Goal: Task Accomplishment & Management: Manage account settings

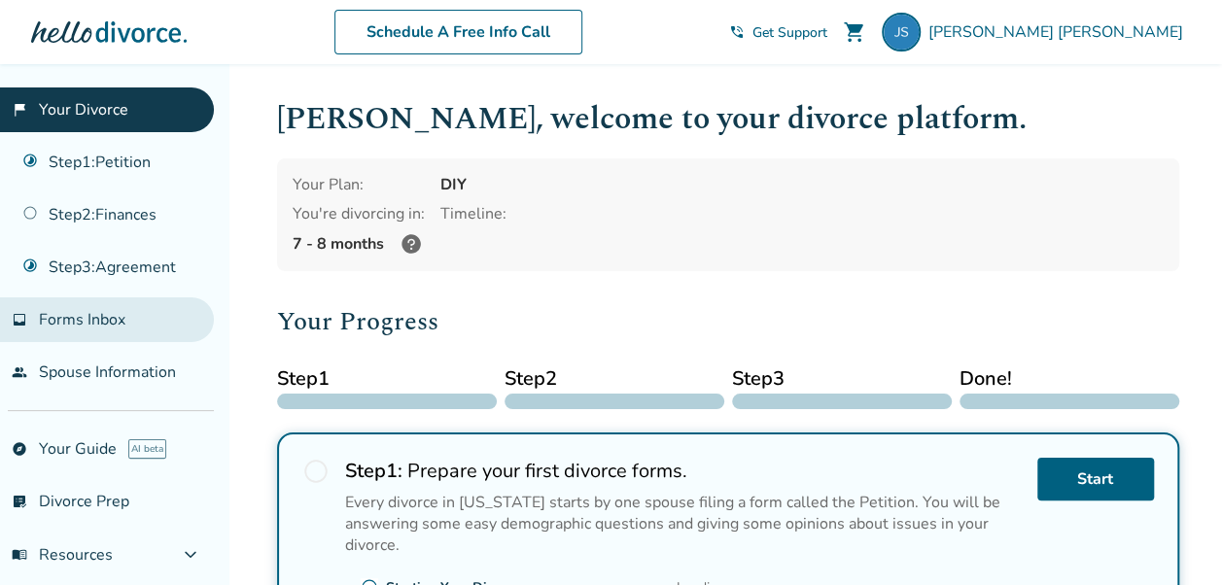
click at [125, 317] on span "Forms Inbox" at bounding box center [82, 319] width 87 height 21
click at [87, 310] on span "Forms Inbox" at bounding box center [82, 319] width 87 height 21
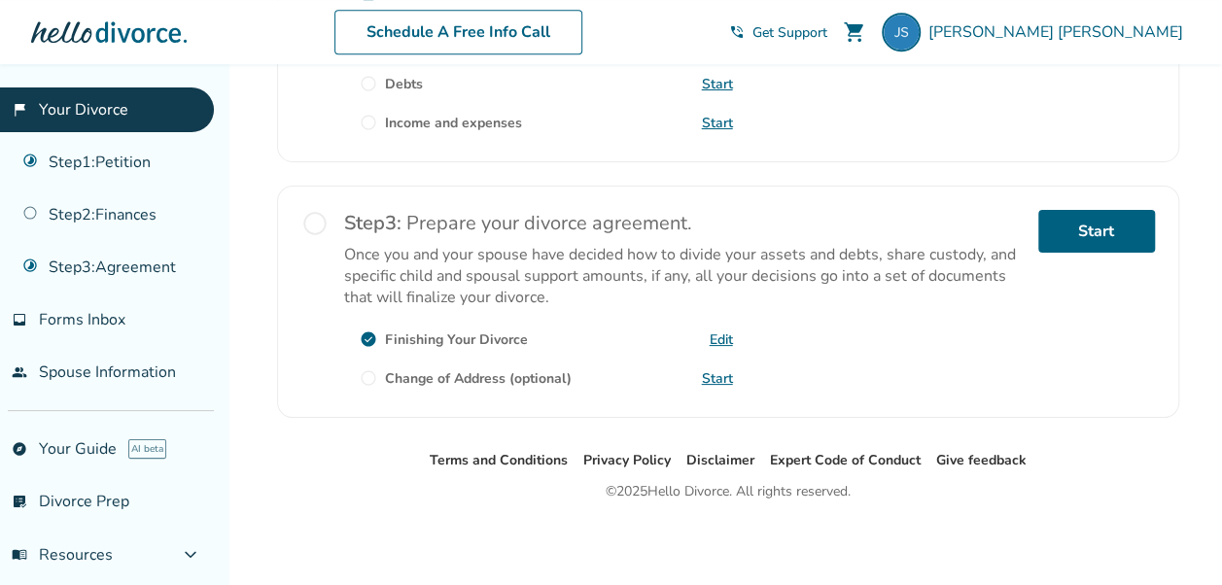
scroll to position [852, 0]
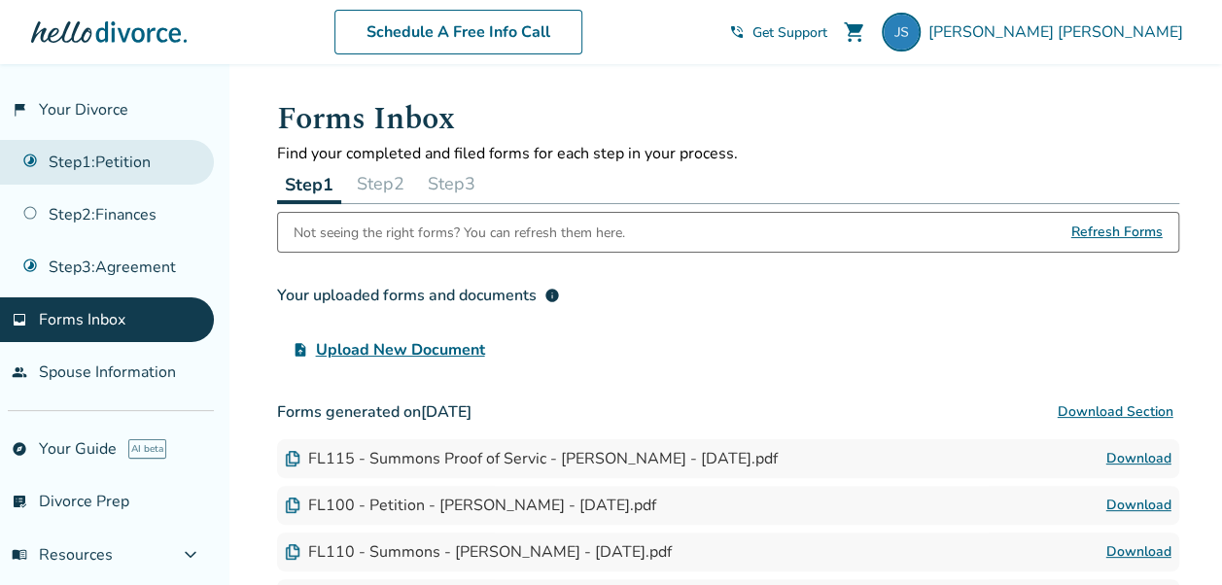
click at [87, 153] on link "Step 1 : Petition" at bounding box center [107, 162] width 214 height 45
click at [398, 191] on button "Step 2" at bounding box center [380, 183] width 63 height 39
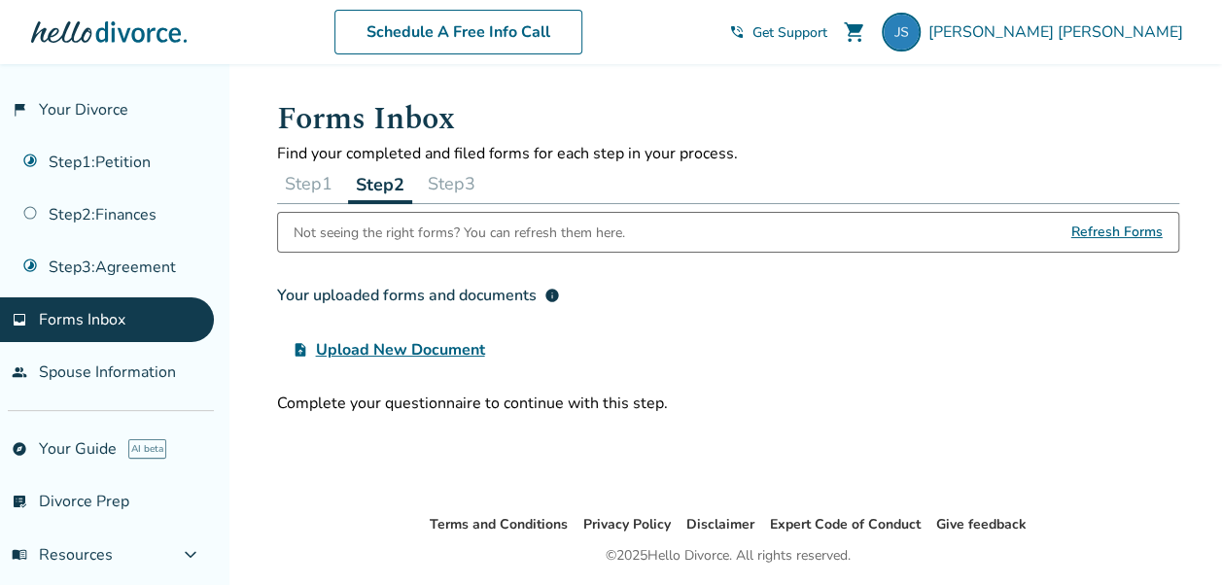
click at [464, 183] on button "Step 3" at bounding box center [451, 183] width 63 height 39
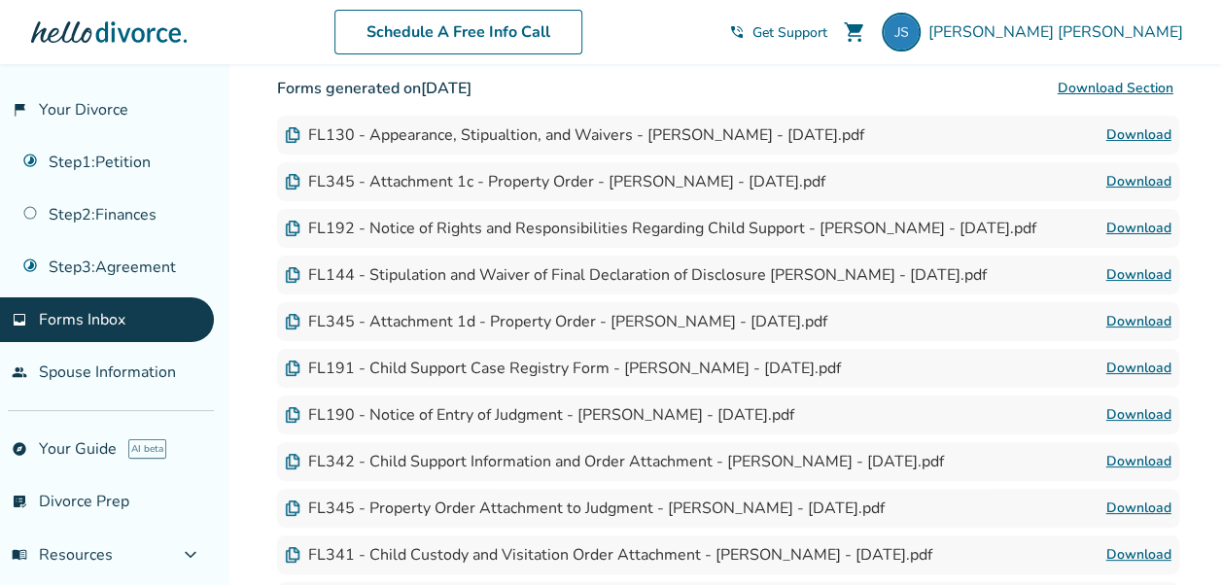
scroll to position [572, 0]
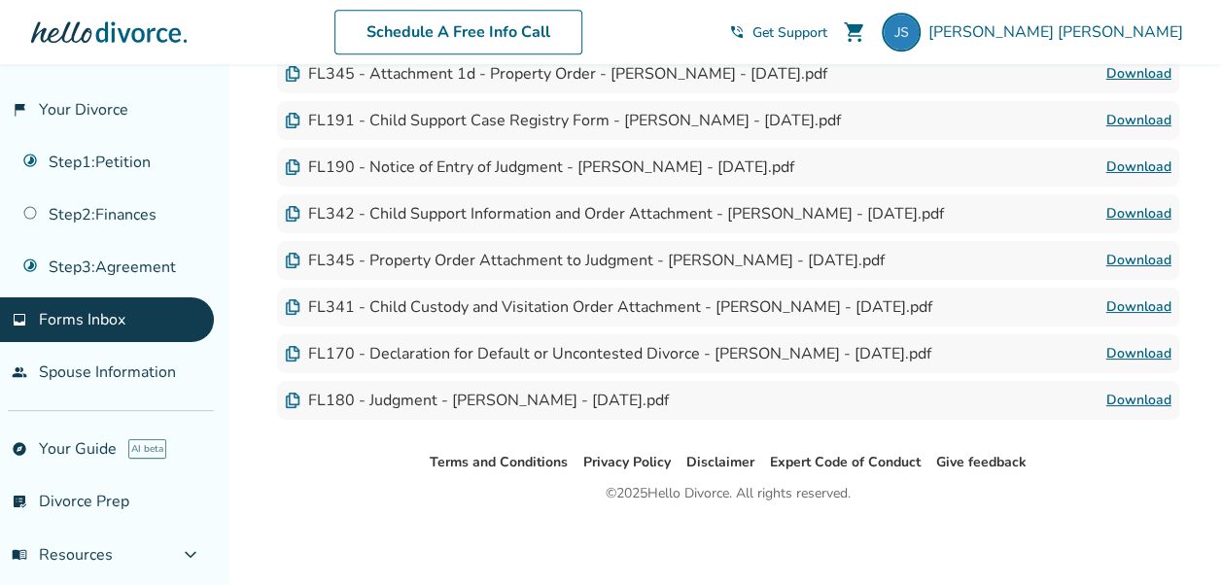
click at [605, 402] on div "FL180 - Judgment - [PERSON_NAME] - [DATE].pdf" at bounding box center [477, 400] width 384 height 21
drag, startPoint x: 605, startPoint y: 402, endPoint x: 666, endPoint y: 401, distance: 61.2
click at [666, 401] on div "FL180 - Judgment - [PERSON_NAME] - [DATE].pdf" at bounding box center [477, 400] width 384 height 21
click at [1130, 398] on link "Download" at bounding box center [1138, 400] width 65 height 23
